Goal: Task Accomplishment & Management: Use online tool/utility

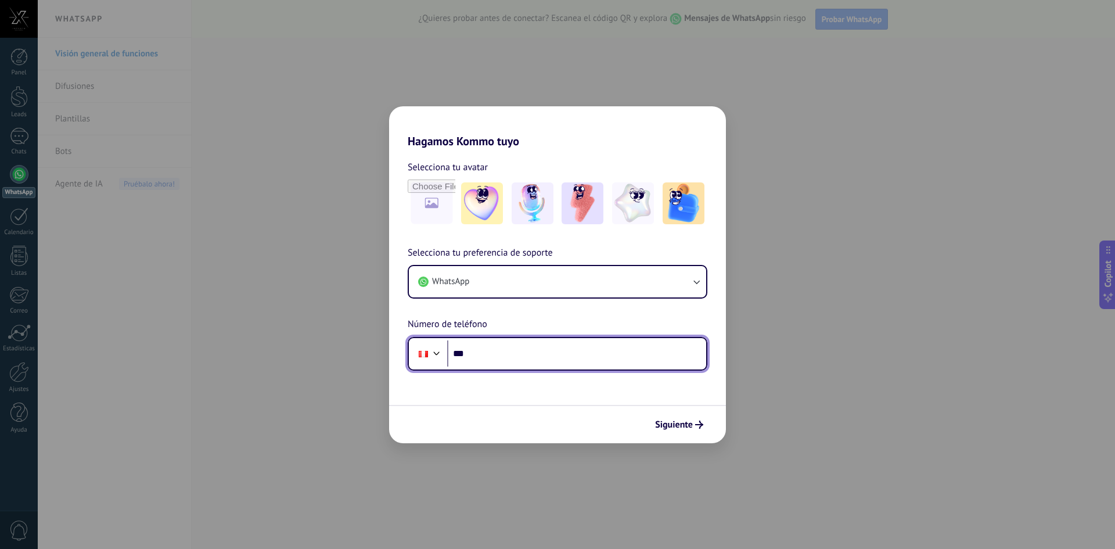
click at [586, 357] on input "***" at bounding box center [576, 353] width 259 height 27
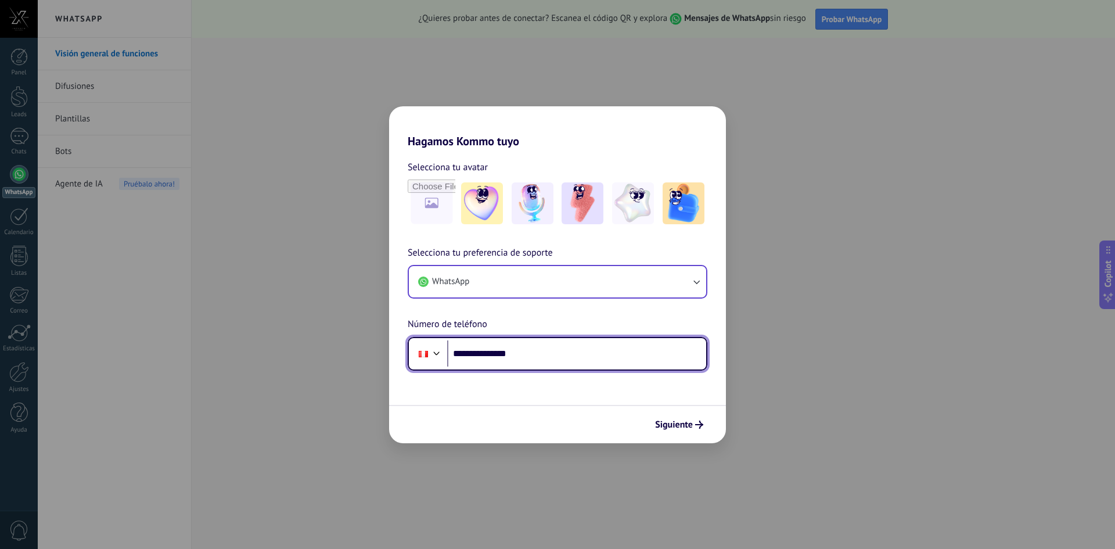
type input "**********"
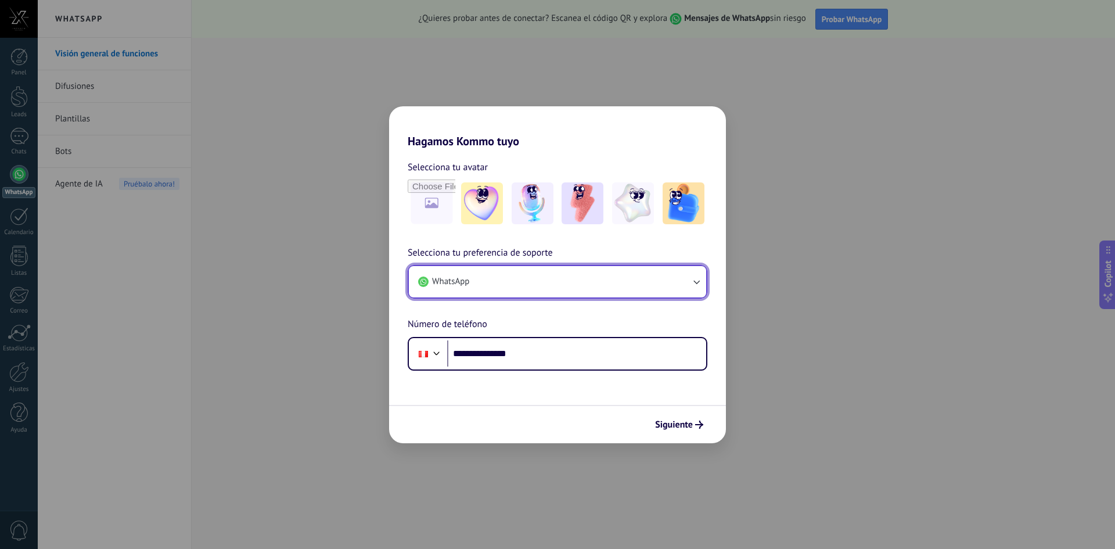
click at [571, 273] on button "WhatsApp" at bounding box center [557, 281] width 297 height 31
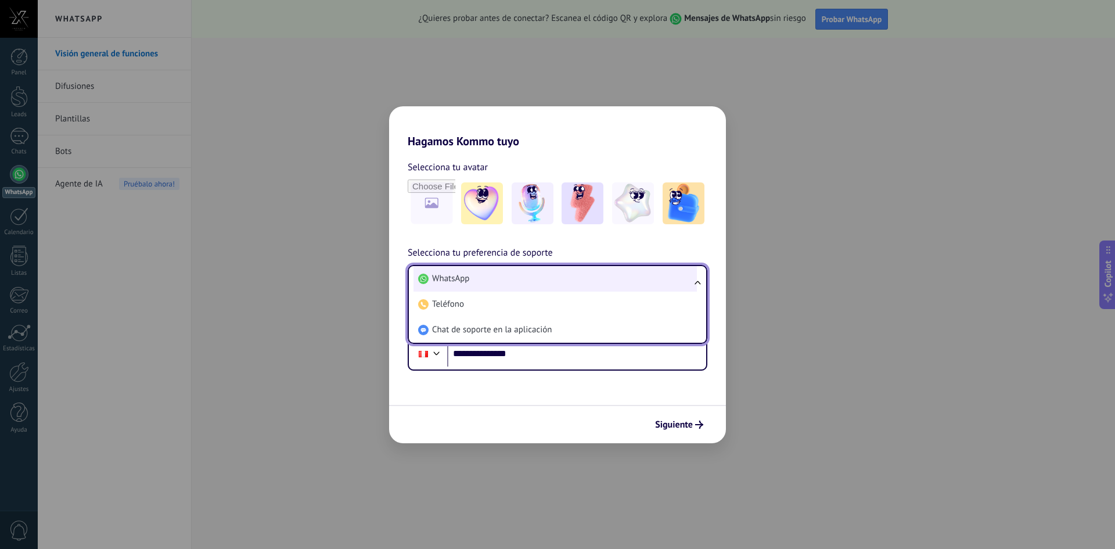
click at [528, 273] on li "WhatsApp" at bounding box center [554, 279] width 283 height 26
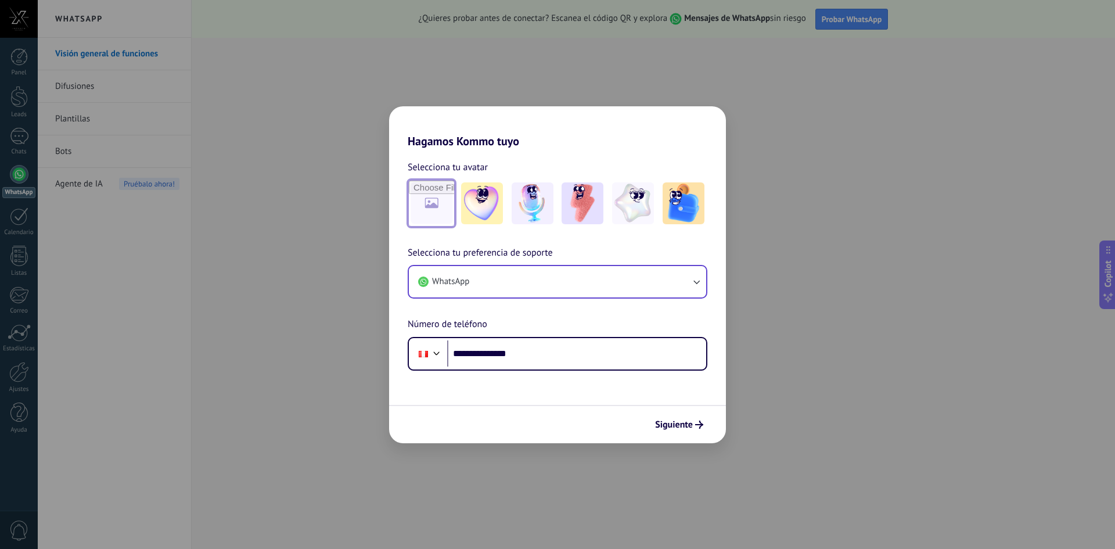
click at [437, 207] on input "file" at bounding box center [431, 203] width 45 height 45
type input "**********"
click at [674, 420] on span "Siguiente" at bounding box center [674, 424] width 38 height 8
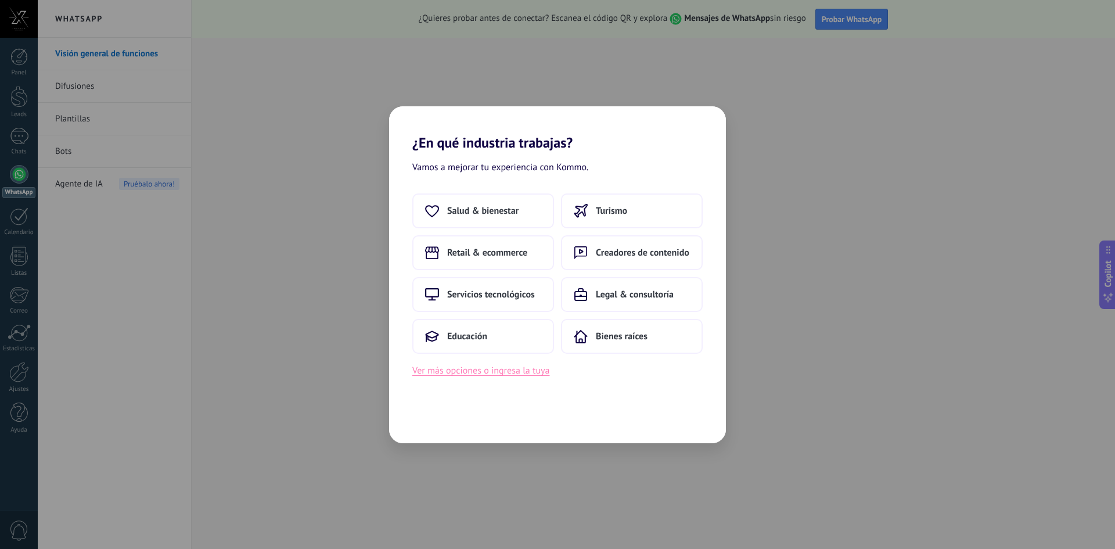
click at [488, 369] on button "Ver más opciones o ingresa la tuya" at bounding box center [480, 370] width 137 height 15
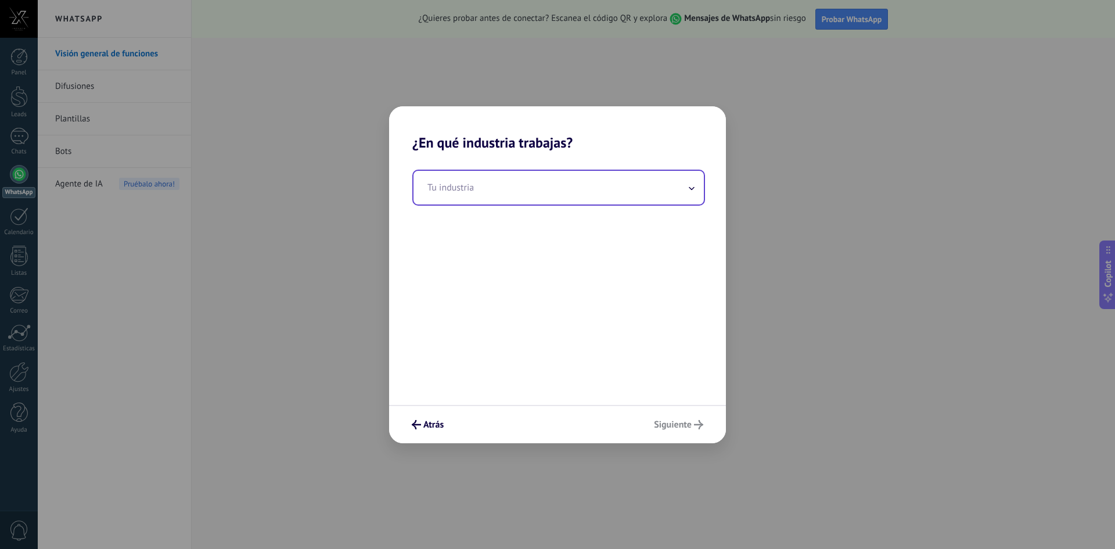
click at [497, 171] on input "text" at bounding box center [558, 188] width 290 height 34
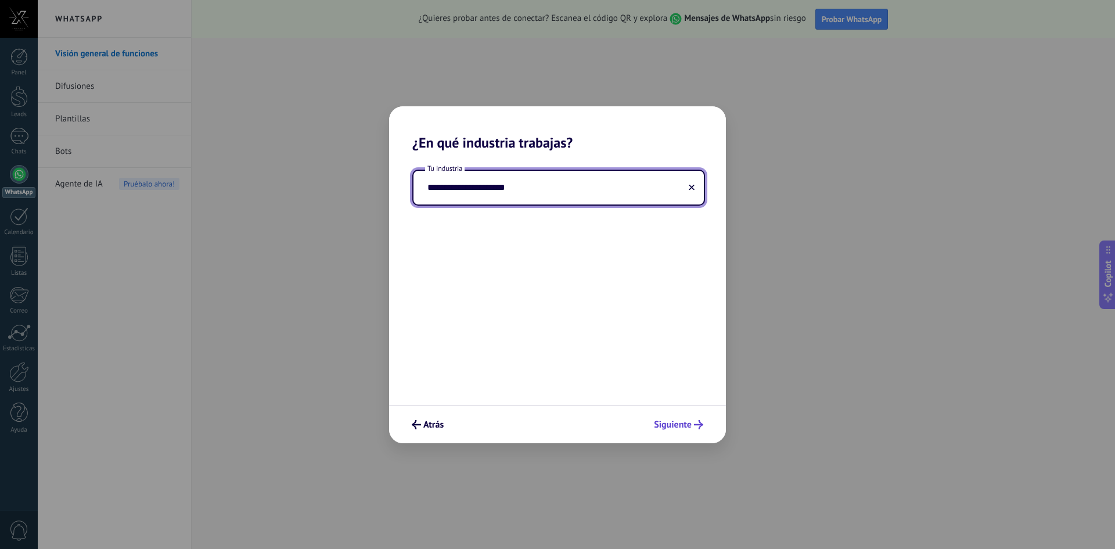
type input "**********"
click at [679, 418] on button "Siguiente" at bounding box center [678, 424] width 60 height 20
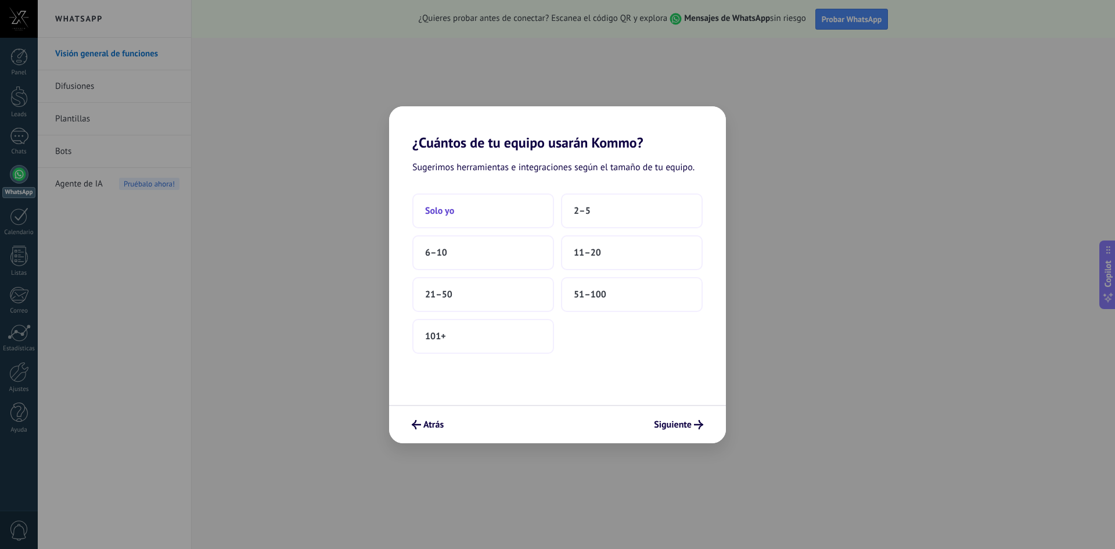
click at [444, 221] on button "Solo yo" at bounding box center [483, 210] width 142 height 35
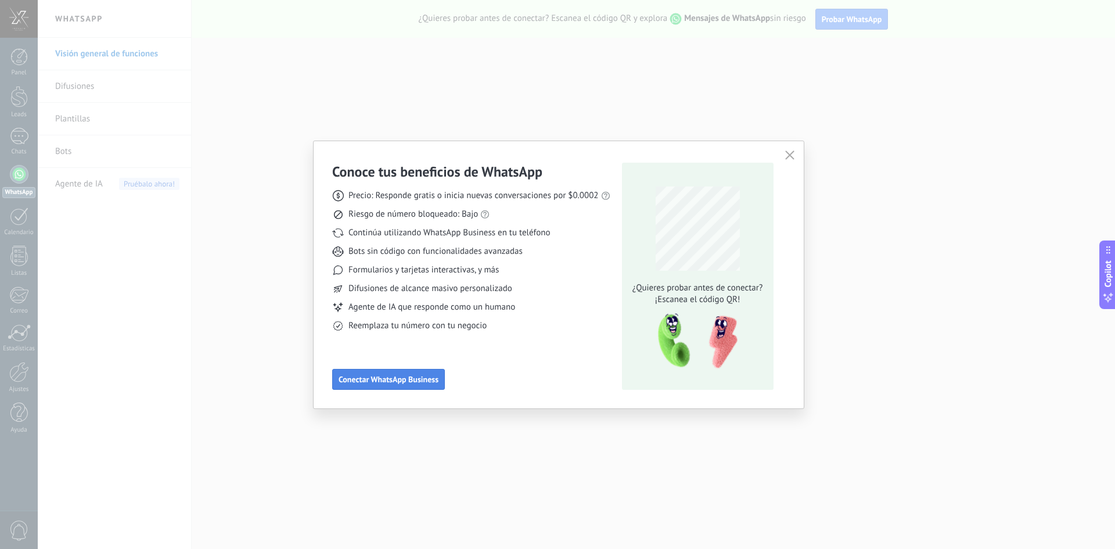
click at [404, 381] on span "Conectar WhatsApp Business" at bounding box center [388, 379] width 100 height 8
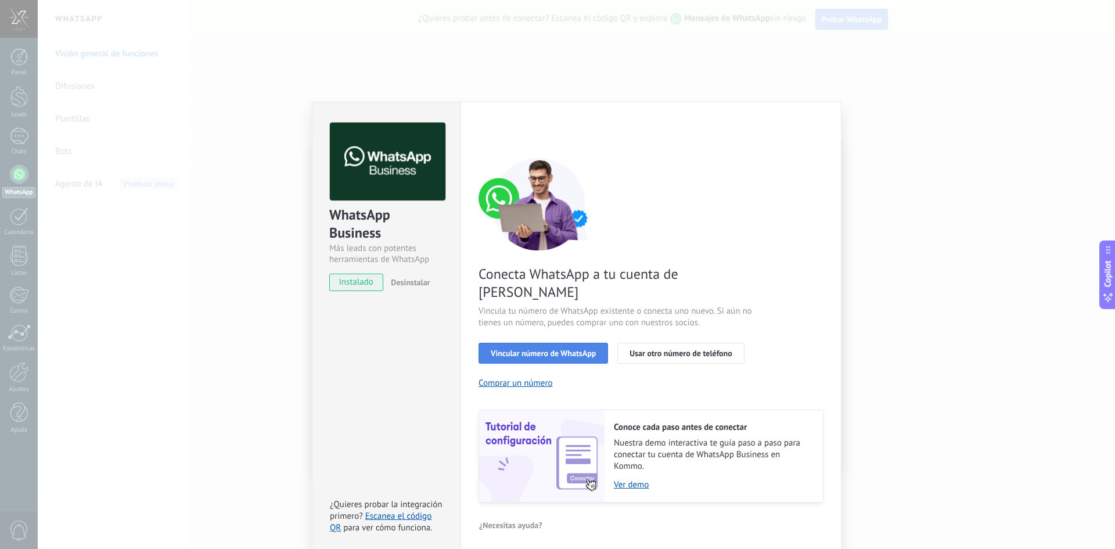
click at [519, 349] on span "Vincular número de WhatsApp" at bounding box center [543, 353] width 105 height 8
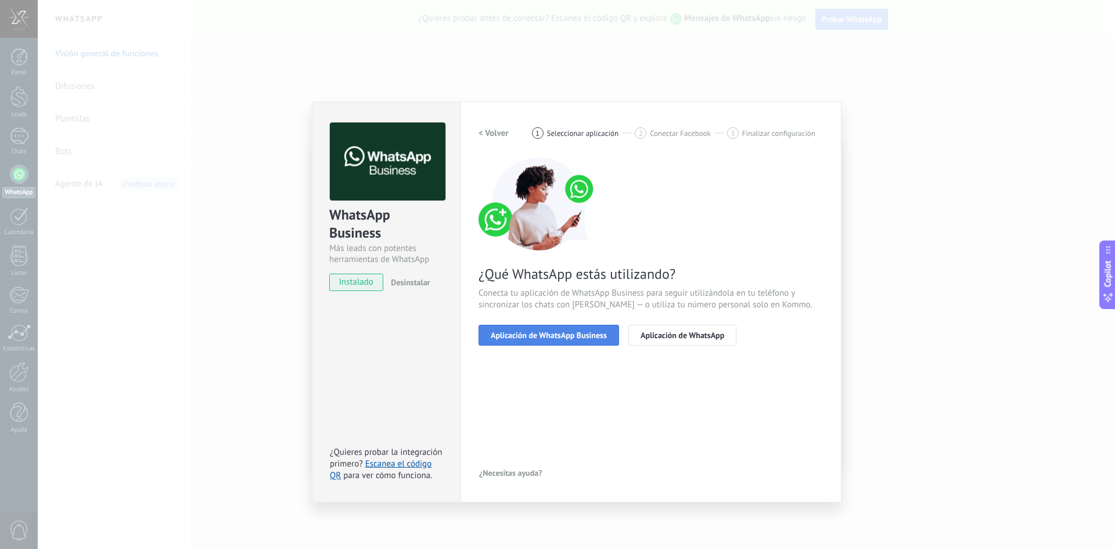
click at [564, 344] on button "Aplicación de WhatsApp Business" at bounding box center [548, 335] width 140 height 21
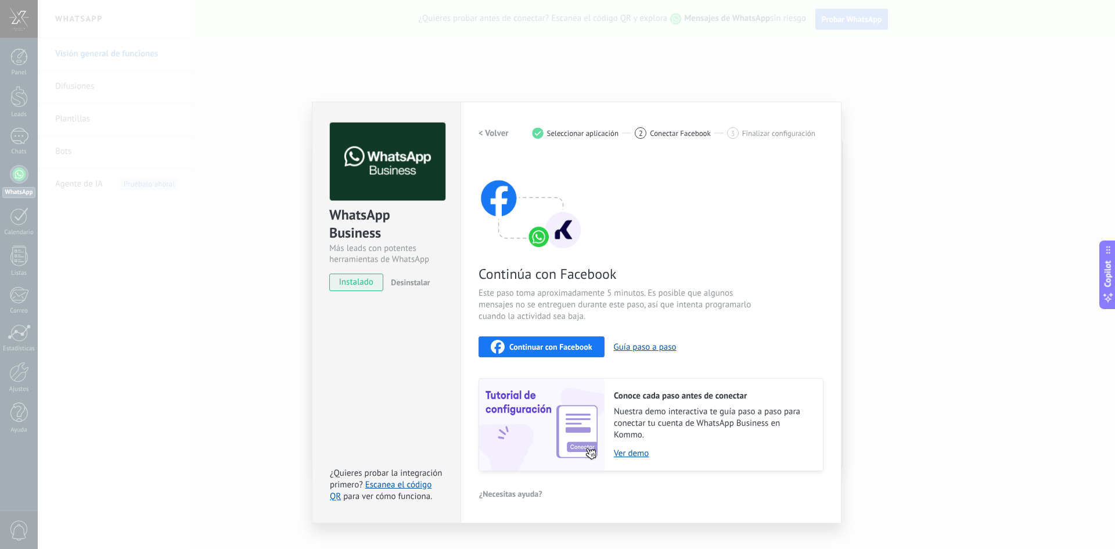
click at [564, 344] on span "Continuar con Facebook" at bounding box center [550, 347] width 83 height 8
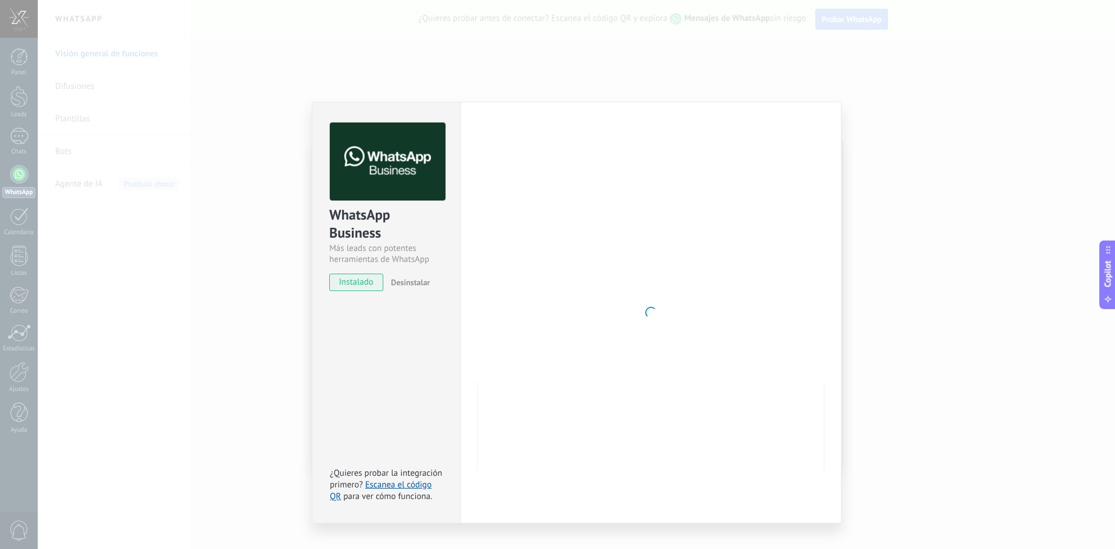
click at [789, 122] on div at bounding box center [650, 312] width 345 height 380
click at [409, 233] on div "WhatsApp Business" at bounding box center [386, 224] width 114 height 37
click at [658, 181] on div at bounding box center [650, 312] width 345 height 380
click at [843, 45] on div "WhatsApp Business Más leads con potentes herramientas de WhatsApp instalado Des…" at bounding box center [576, 274] width 1077 height 549
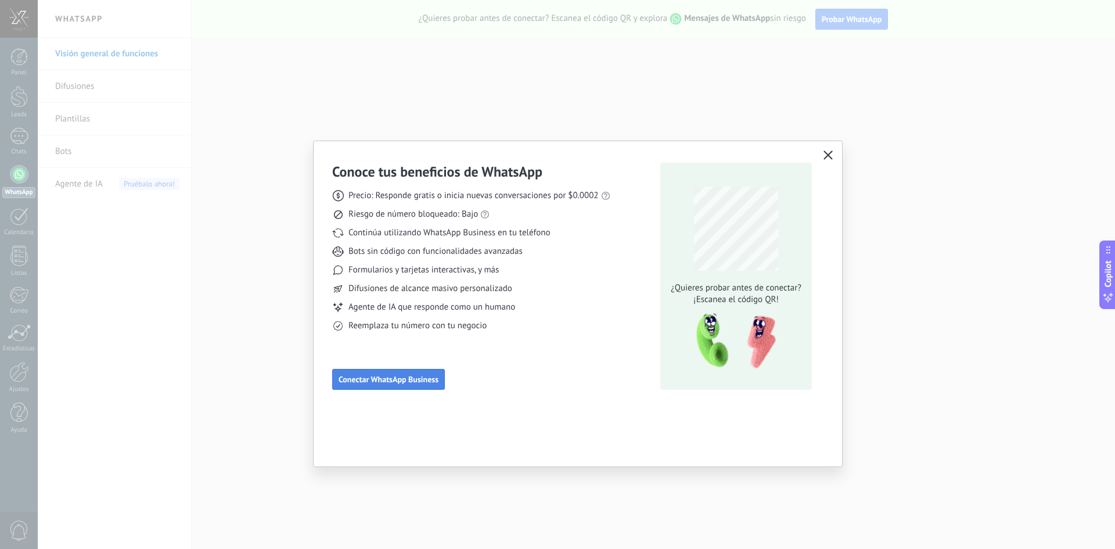
click at [376, 371] on button "Conectar WhatsApp Business" at bounding box center [388, 379] width 113 height 21
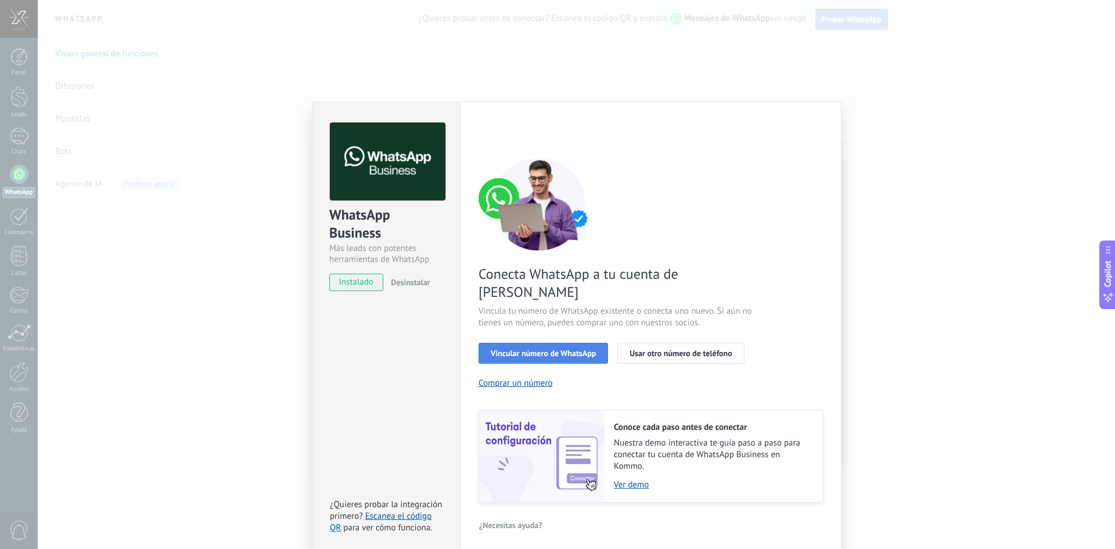
click at [499, 343] on button "Vincular número de WhatsApp" at bounding box center [542, 353] width 129 height 21
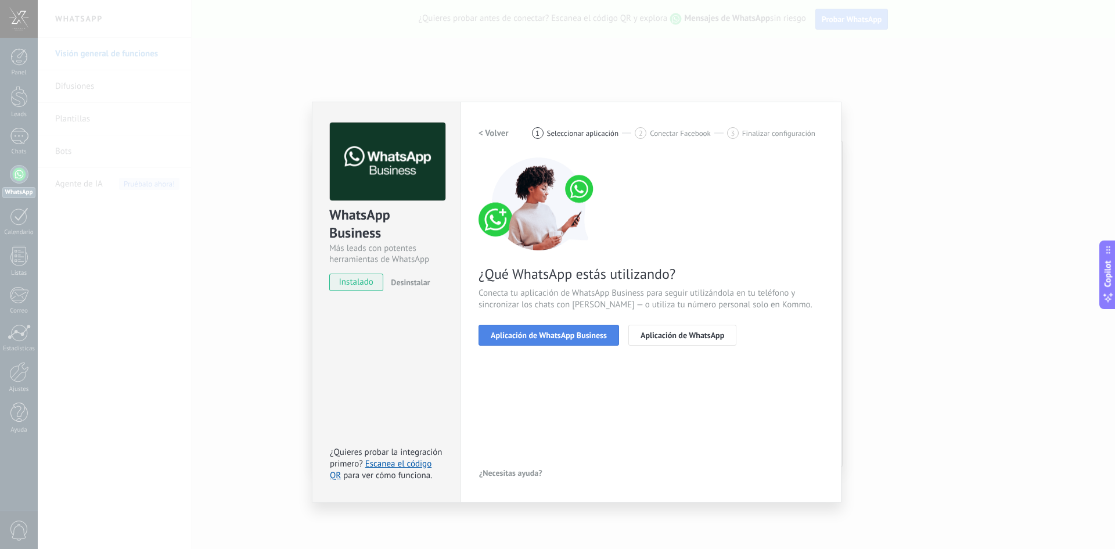
click at [529, 333] on span "Aplicación de WhatsApp Business" at bounding box center [549, 335] width 116 height 8
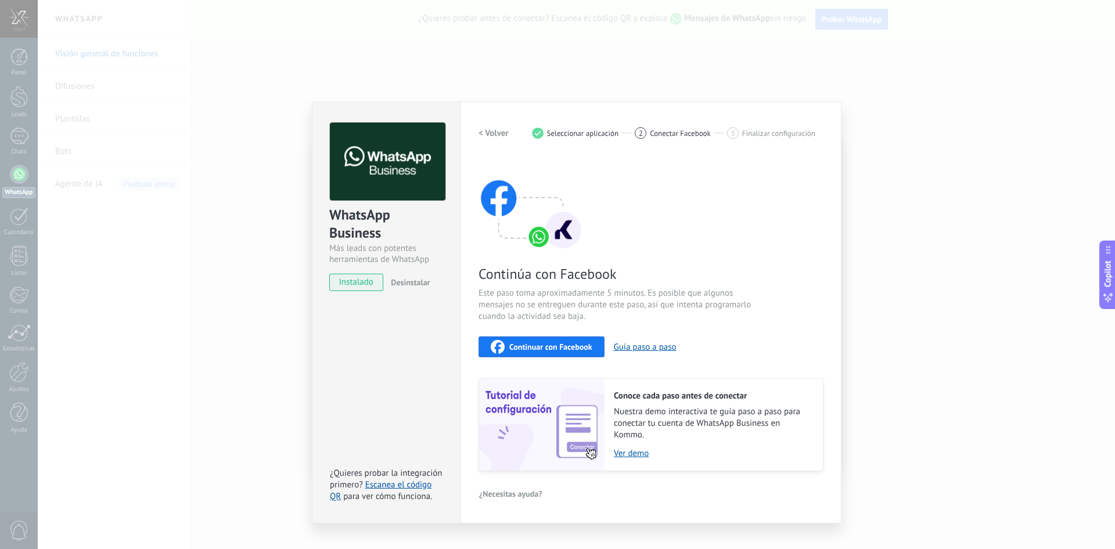
click at [553, 347] on span "Continuar con Facebook" at bounding box center [550, 347] width 83 height 8
click at [578, 344] on span "Continuar con Facebook" at bounding box center [550, 347] width 83 height 8
